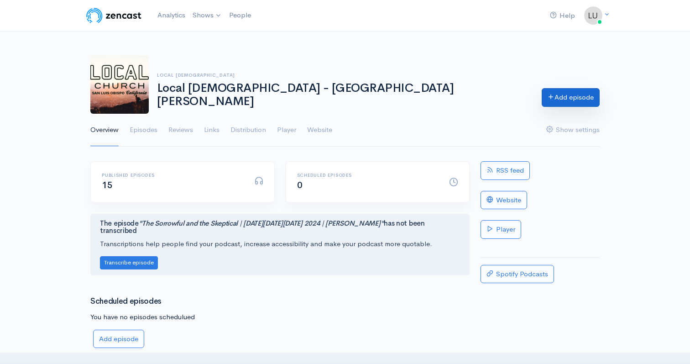
click at [564, 96] on link "Add episode" at bounding box center [570, 97] width 58 height 19
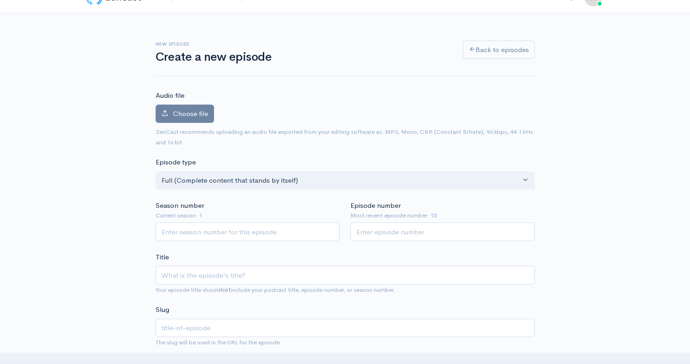
scroll to position [56, 0]
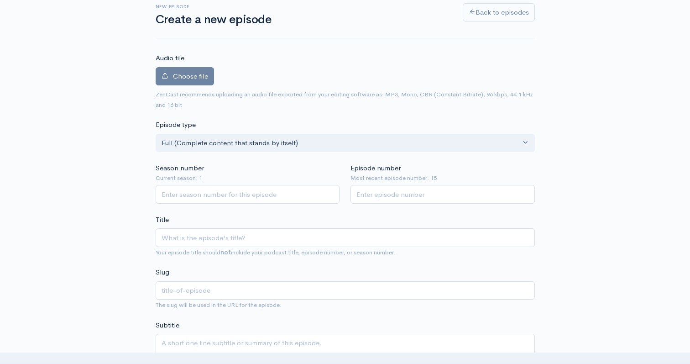
type input "H"
type input "h"
type input "How"
type input "how"
type input "How to"
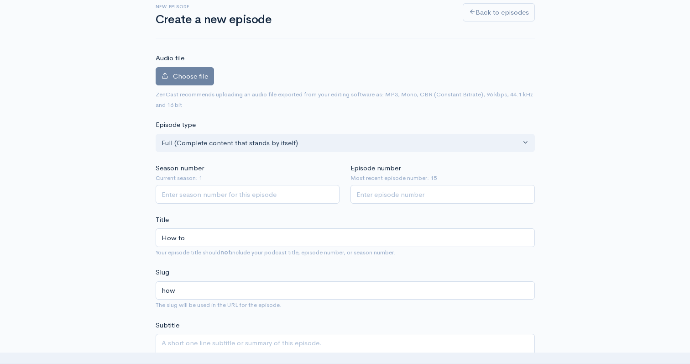
type input "how-to"
type input "How to P"
type input "how-to-p"
type input "How to Per"
type input "how-to-per"
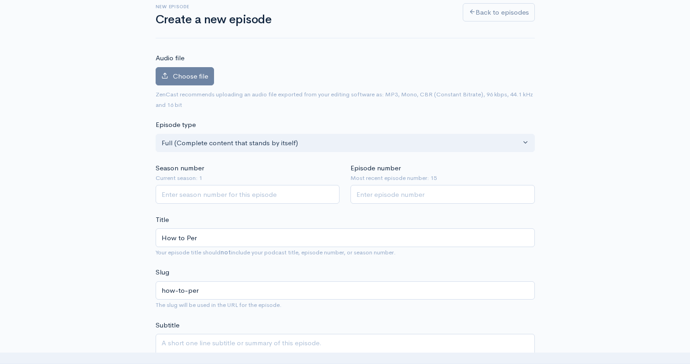
type input "How to Pers"
type input "how-to-pers"
type input "How to Perse"
type input "how-to-perse"
type input "How to Persev"
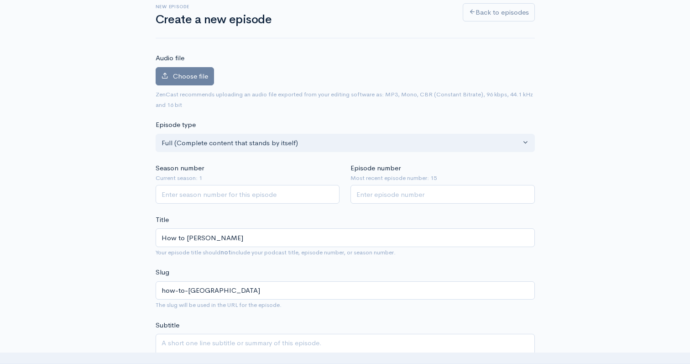
type input "how-to-persev"
type input "How to Persever"
type input "how-to-persever"
type input "How to Persevere"
type input "how-to-persevere"
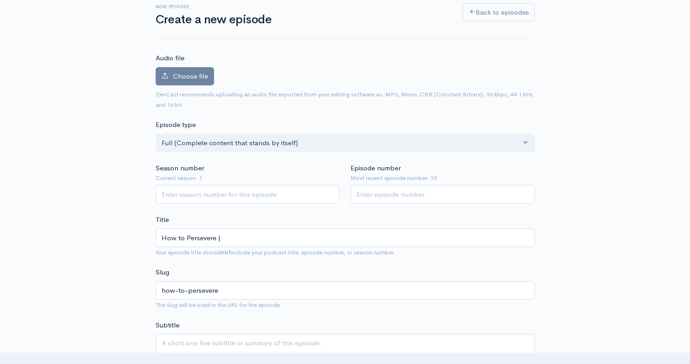
type input "How to Persevere | J"
type input "how-to-persevere-j"
type input "How to Persevere | Ja"
type input "how-to-persevere-ja"
type input "How to Persevere | Jame"
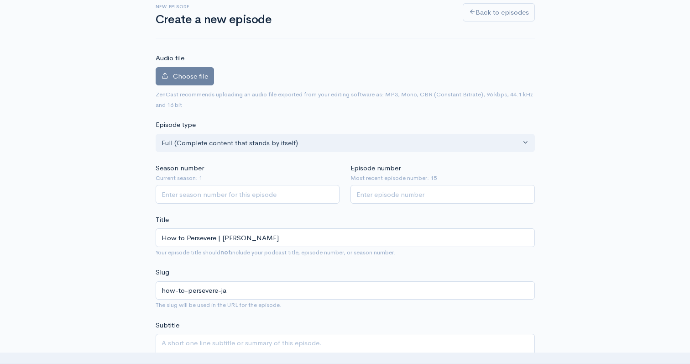
type input "how-to-persevere-jame"
type input "How to Persevere | James"
type input "how-to-persevere-james"
type input "How to Persevere | James 5"
type input "how-to-persevere-james-5"
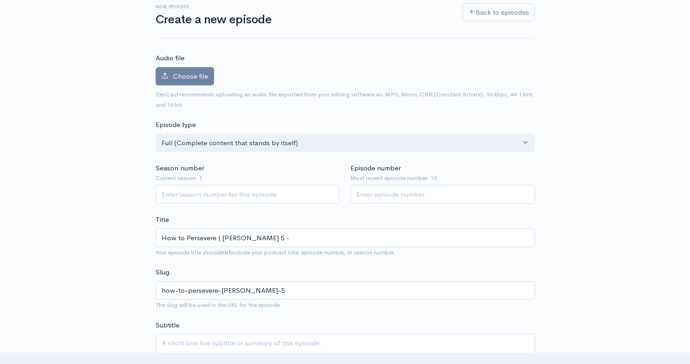
type input "How to Persevere | James 5 - L"
type input "how-to-persevere-james-5-l"
type input "How to Persevere | James 5 - Luk"
type input "how-to-persevere-james-5-luk"
type input "How to Persevere | James 5 - Luke"
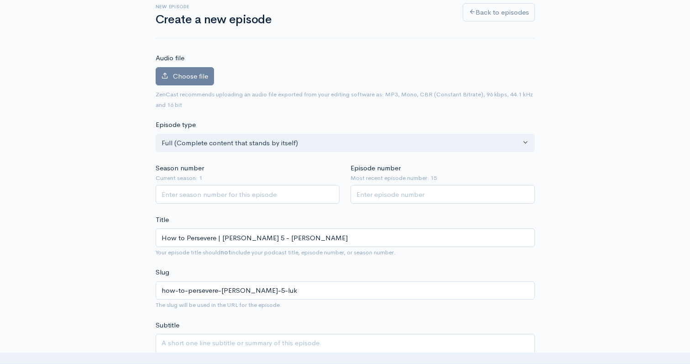
type input "how-to-persevere-james-5-luke"
type input "How to Persevere | James 5 - Luke P"
type input "how-to-persevere-james-5-luke-p"
type input "How to Persevere | [PERSON_NAME] 5 - [PERSON_NAME]"
type input "how-to-persevere-james-5-luke-pew"
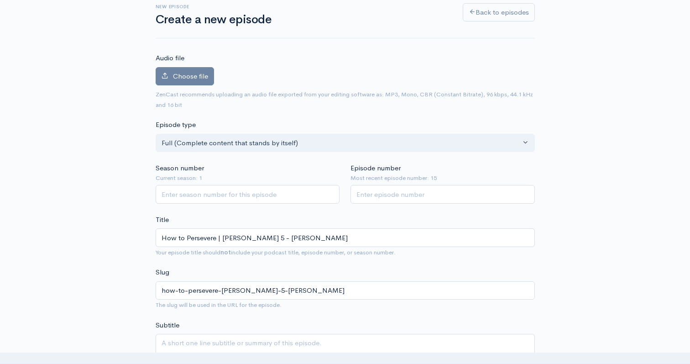
type input "How to Persevere | [PERSON_NAME] 5 - [PERSON_NAME]"
type input "1"
click at [328, 190] on input "1" at bounding box center [248, 194] width 184 height 19
click at [377, 190] on input "Episode number" at bounding box center [442, 194] width 184 height 19
type input "16"
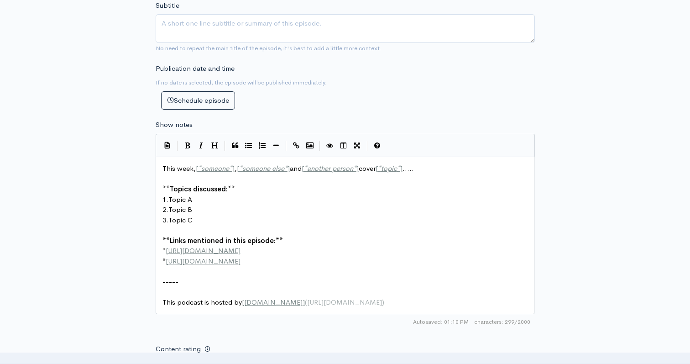
scroll to position [3, 0]
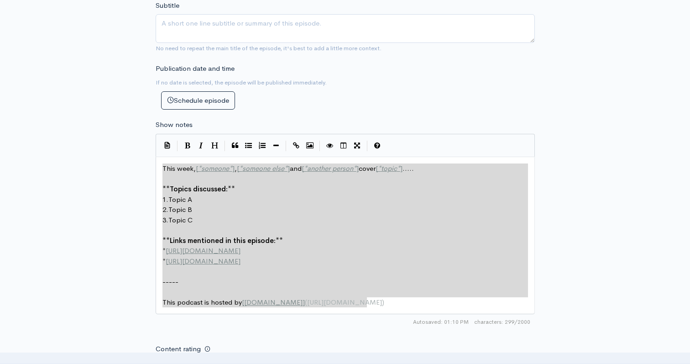
drag, startPoint x: 369, startPoint y: 301, endPoint x: 141, endPoint y: 157, distance: 269.9
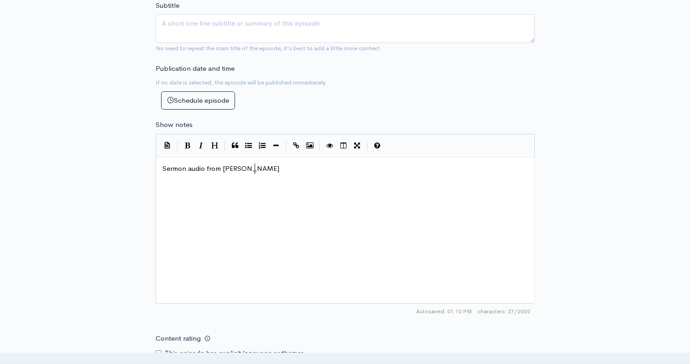
type textarea "Sermon audio from James chatp"
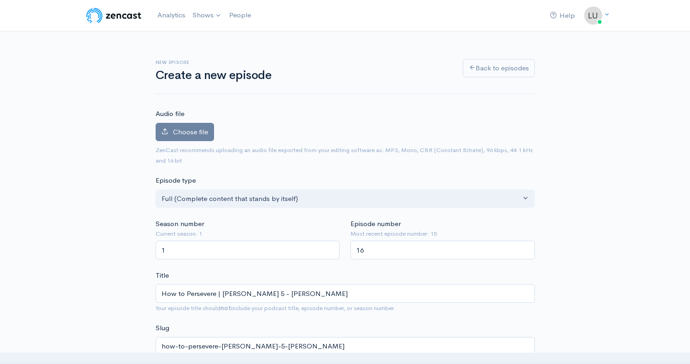
type textarea "pter 5."
click at [188, 135] on span "Choose file" at bounding box center [190, 131] width 35 height 9
click at [0, 0] on input "Choose file" at bounding box center [0, 0] width 0 height 0
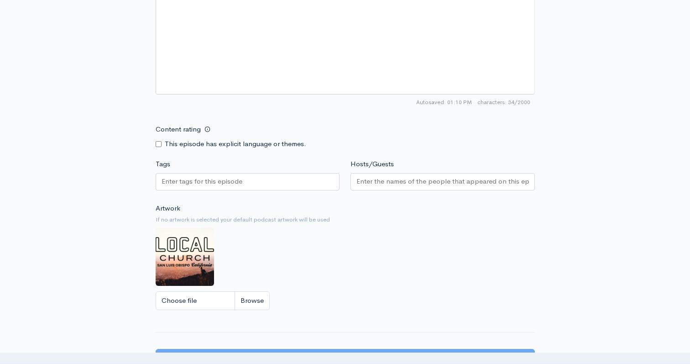
scroll to position [552, 0]
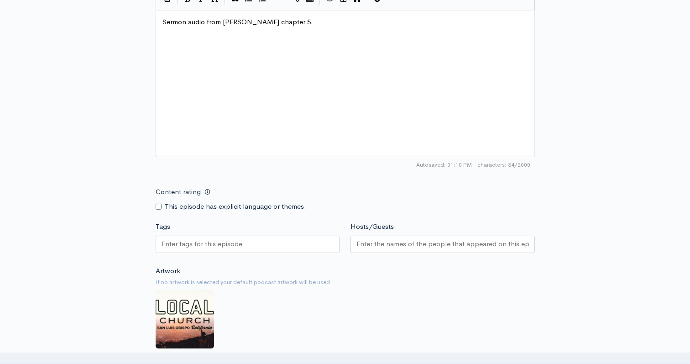
click at [362, 242] on input "Hosts/Guests" at bounding box center [442, 244] width 172 height 10
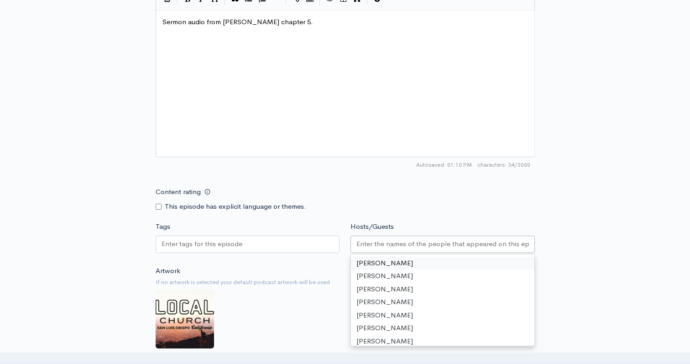
type input "l"
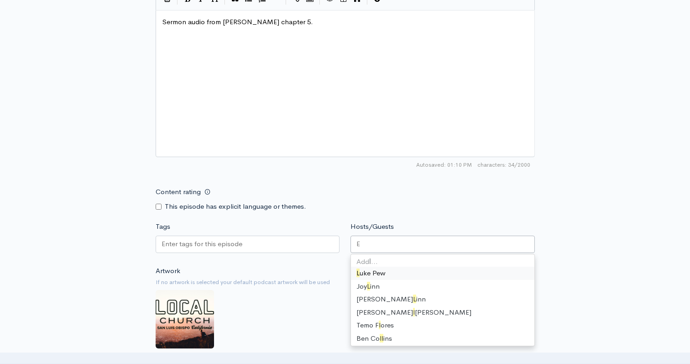
scroll to position [124, 0]
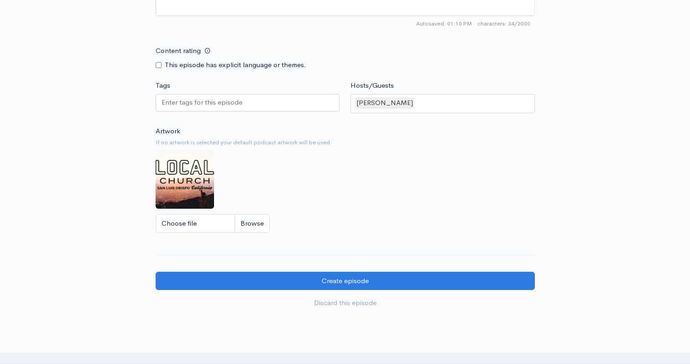
scroll to position [792, 0]
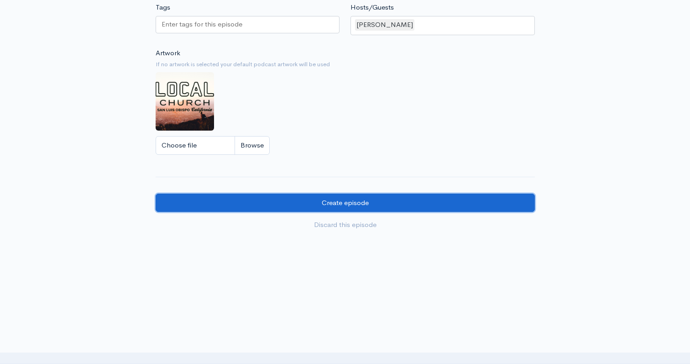
click at [315, 204] on input "Create episode" at bounding box center [345, 202] width 379 height 19
